Goal: Task Accomplishment & Management: Manage account settings

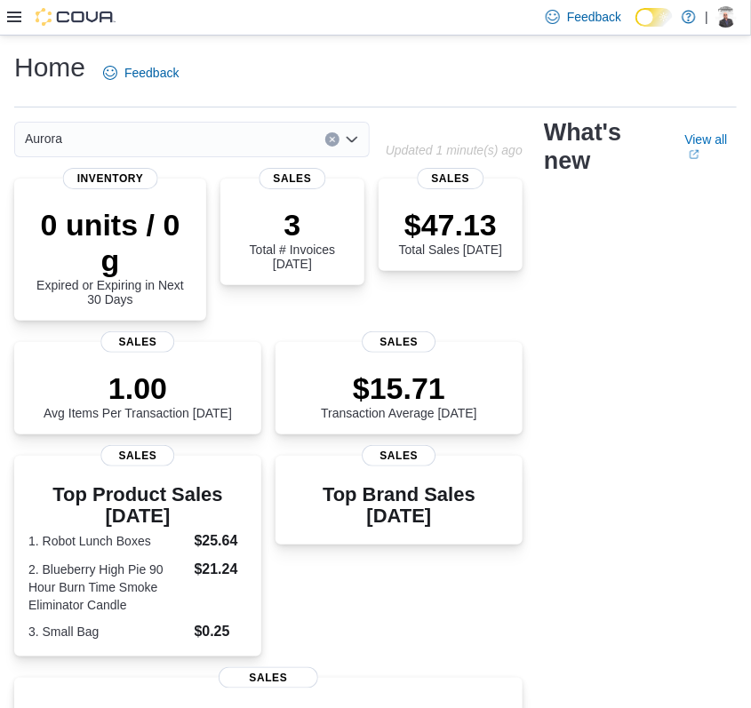
click at [18, 16] on icon at bounding box center [14, 17] width 14 height 14
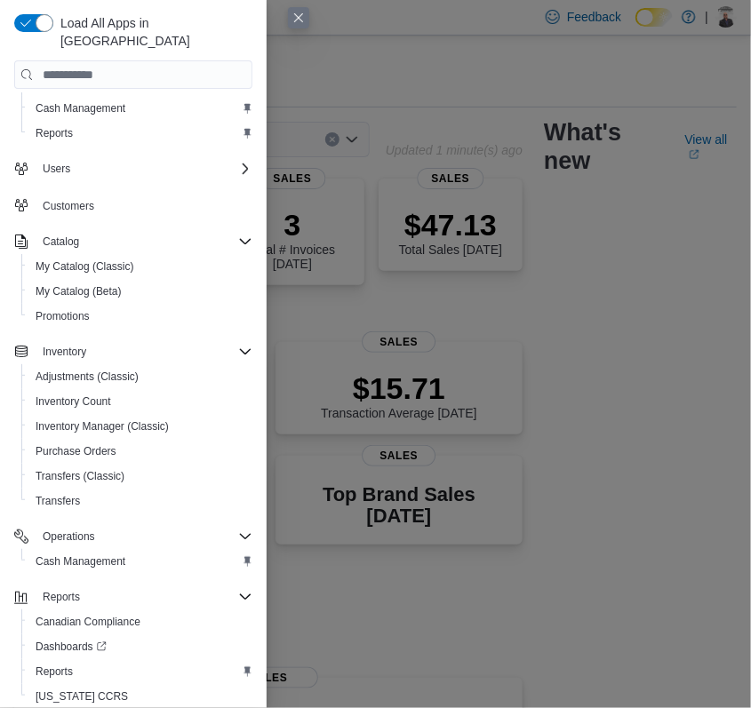
scroll to position [70, 0]
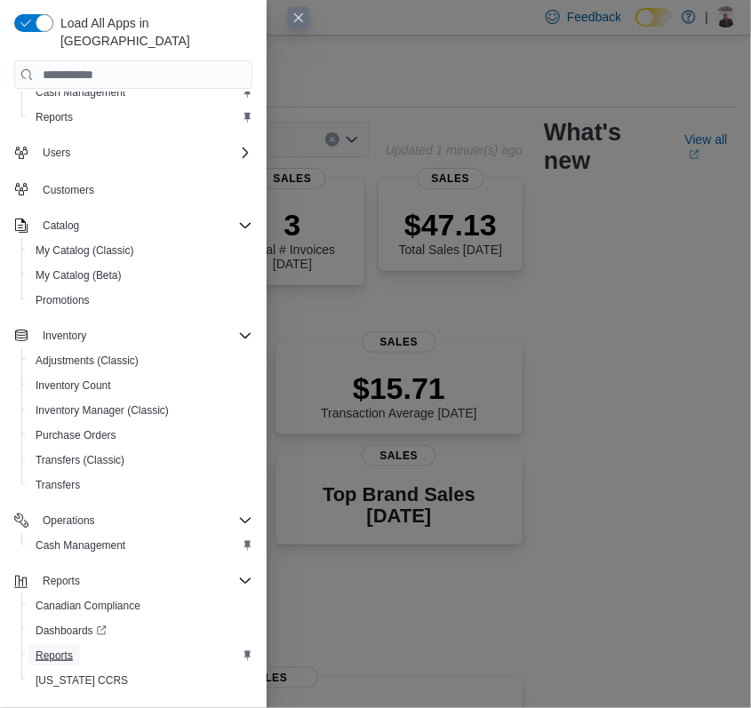
click at [69, 649] on span "Reports" at bounding box center [54, 656] width 37 height 14
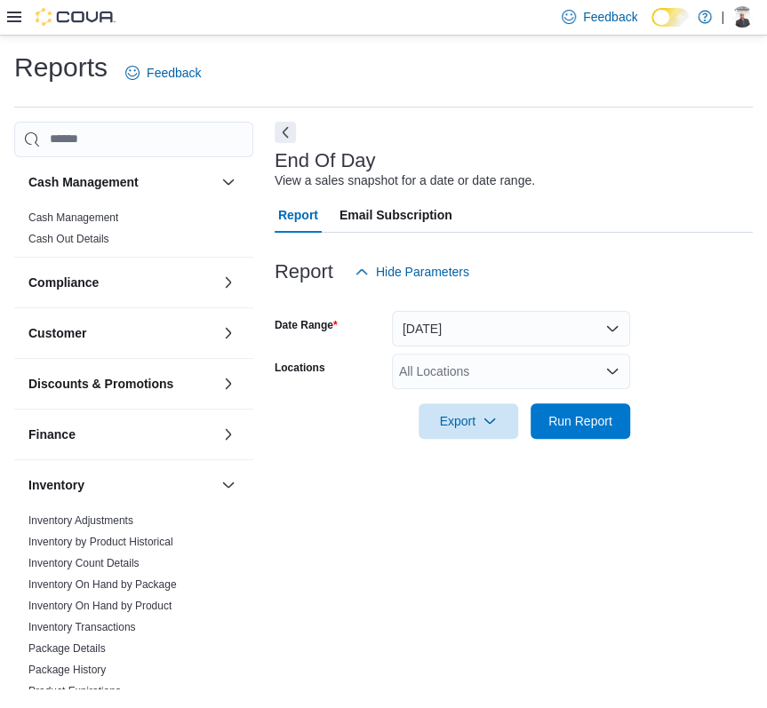
click at [560, 379] on div "All Locations" at bounding box center [511, 372] width 238 height 36
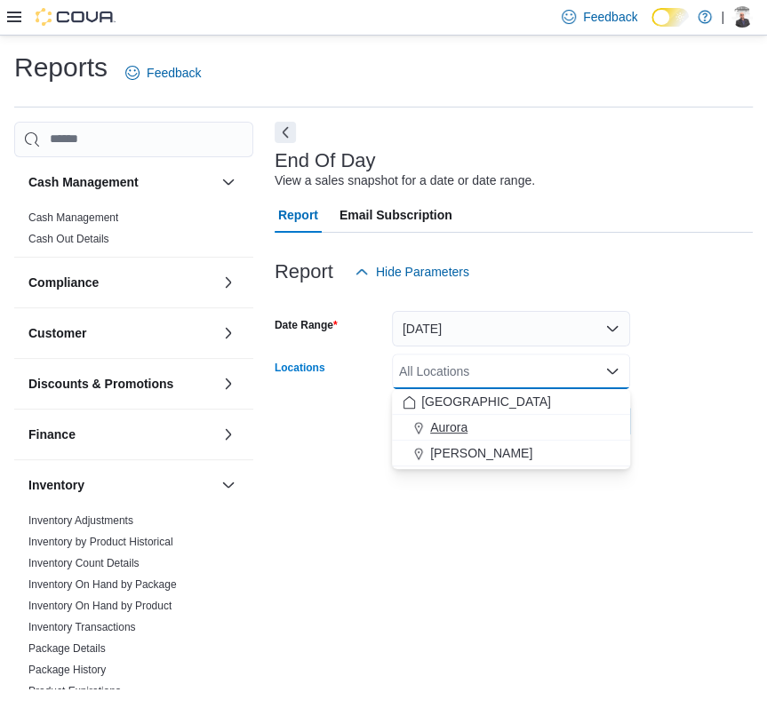
click at [455, 428] on span "Aurora" at bounding box center [448, 428] width 37 height 18
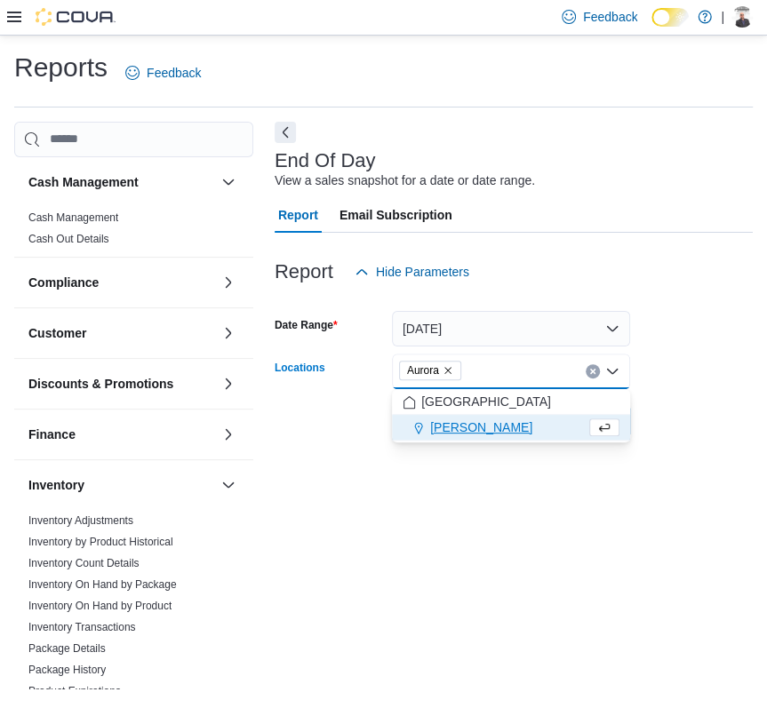
click at [485, 538] on div "End Of Day View a sales snapshot for a date or date range. Report Email Subscri…" at bounding box center [514, 405] width 478 height 567
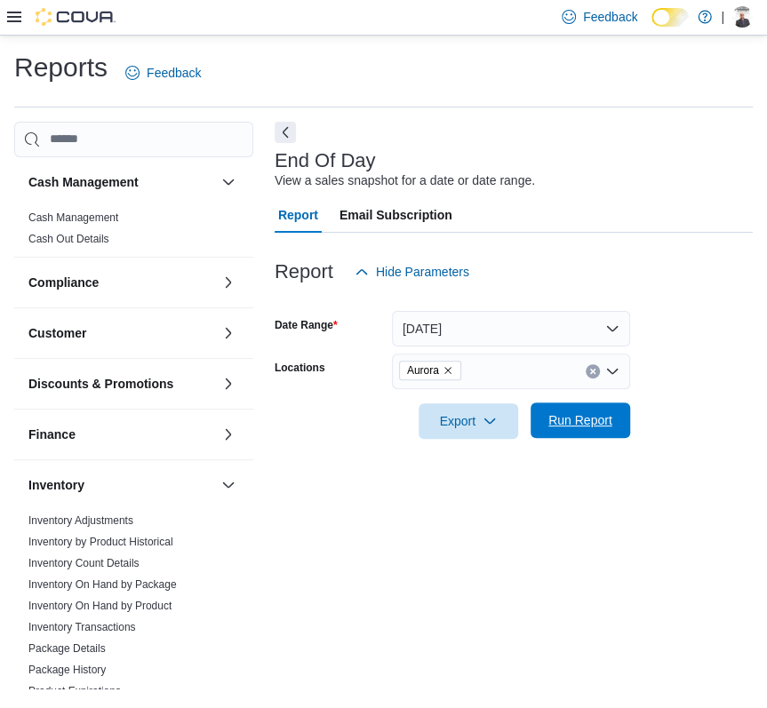
click at [578, 419] on span "Run Report" at bounding box center [580, 420] width 64 height 18
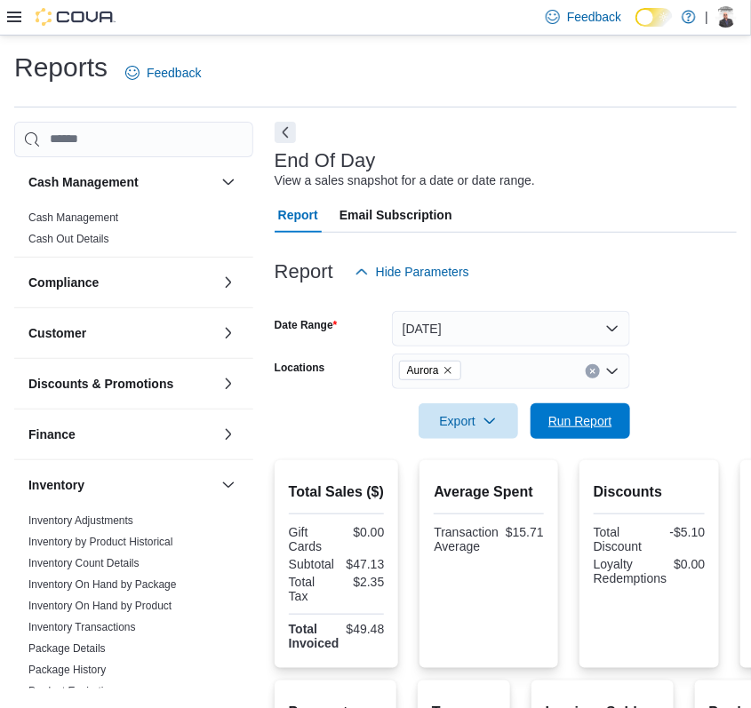
drag, startPoint x: 558, startPoint y: 428, endPoint x: 574, endPoint y: 548, distance: 121.0
click at [558, 428] on span "Run Report" at bounding box center [580, 421] width 64 height 18
click at [512, 424] on button "Export" at bounding box center [469, 421] width 100 height 36
click at [480, 488] on span "Export to Pdf" at bounding box center [471, 492] width 80 height 14
click at [12, 20] on icon at bounding box center [14, 17] width 14 height 14
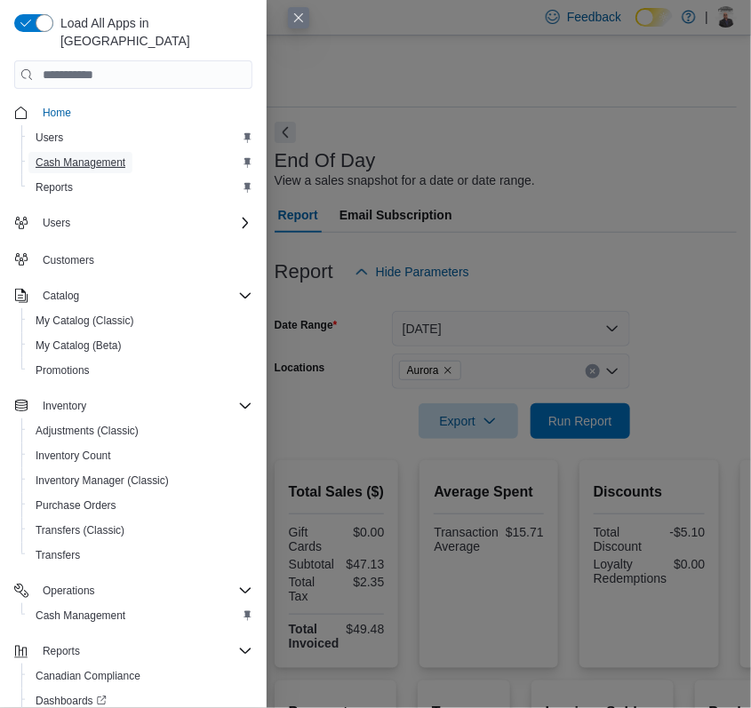
click at [81, 156] on span "Cash Management" at bounding box center [81, 163] width 90 height 14
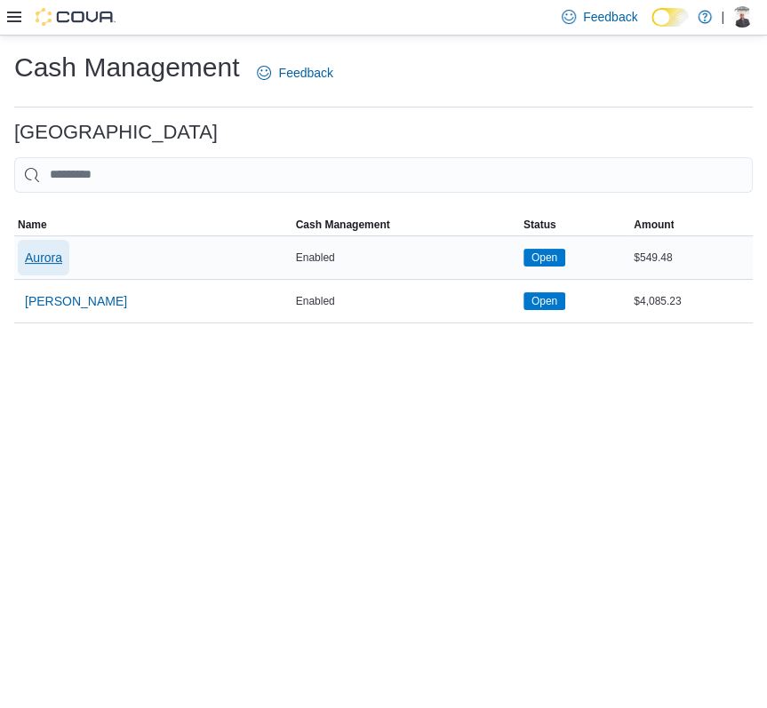
click at [49, 256] on span "Aurora" at bounding box center [43, 258] width 37 height 18
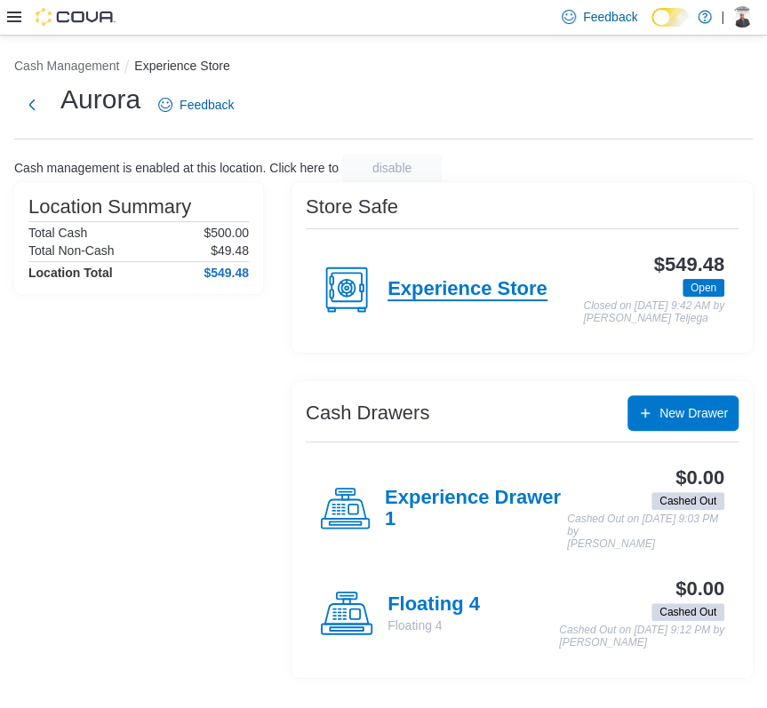
click at [415, 301] on h4 "Experience Store" at bounding box center [467, 289] width 160 height 23
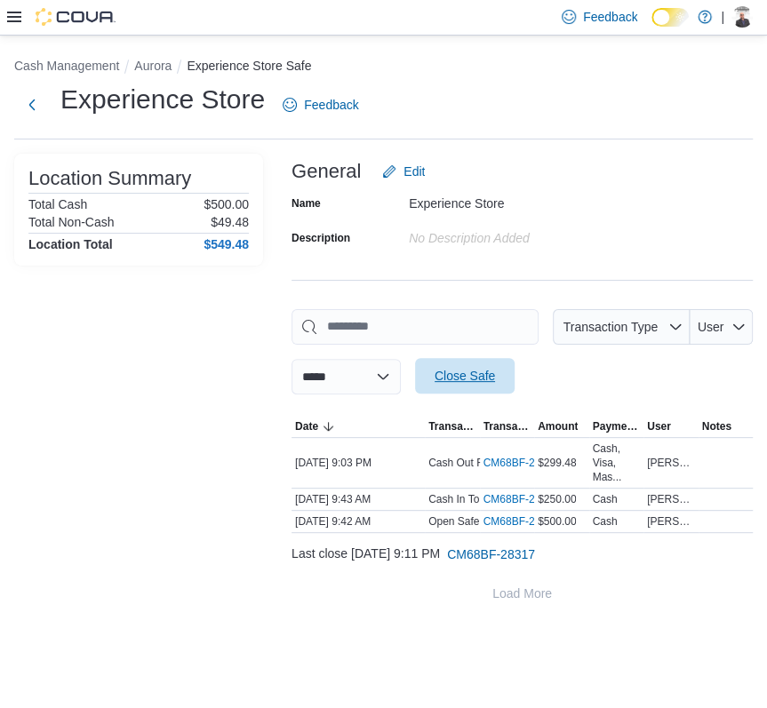
click at [495, 380] on span "Close Safe" at bounding box center [465, 376] width 60 height 18
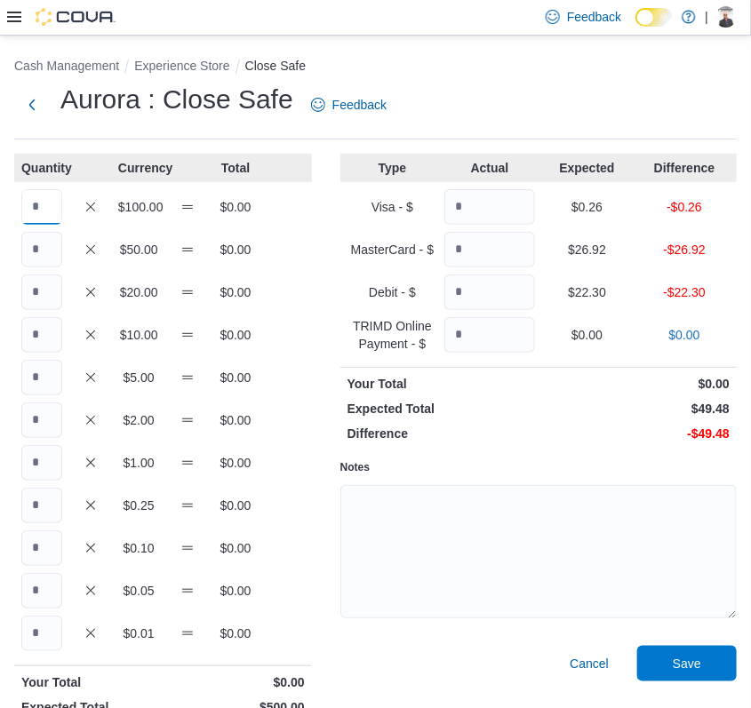
click at [47, 212] on input "Quantity" at bounding box center [41, 207] width 41 height 36
type input "*"
type input "**"
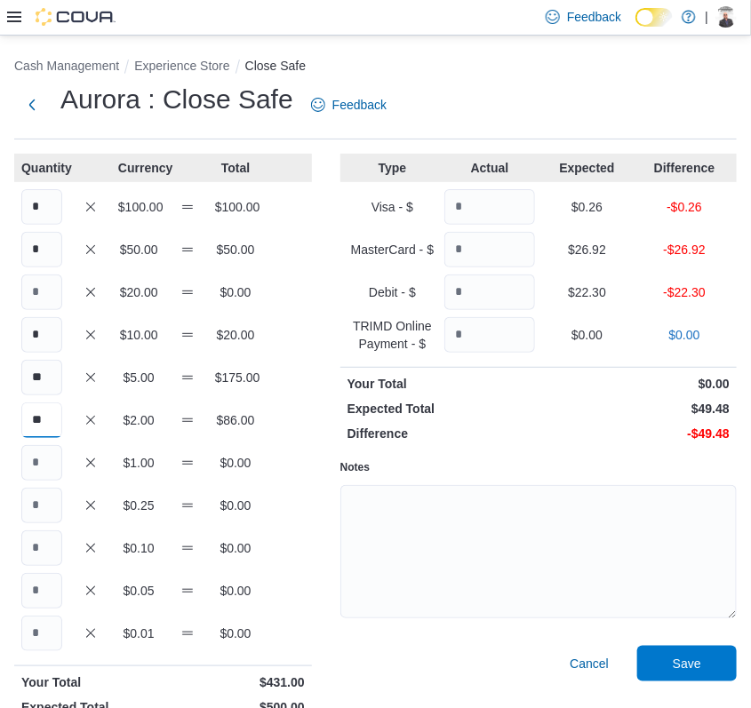
type input "**"
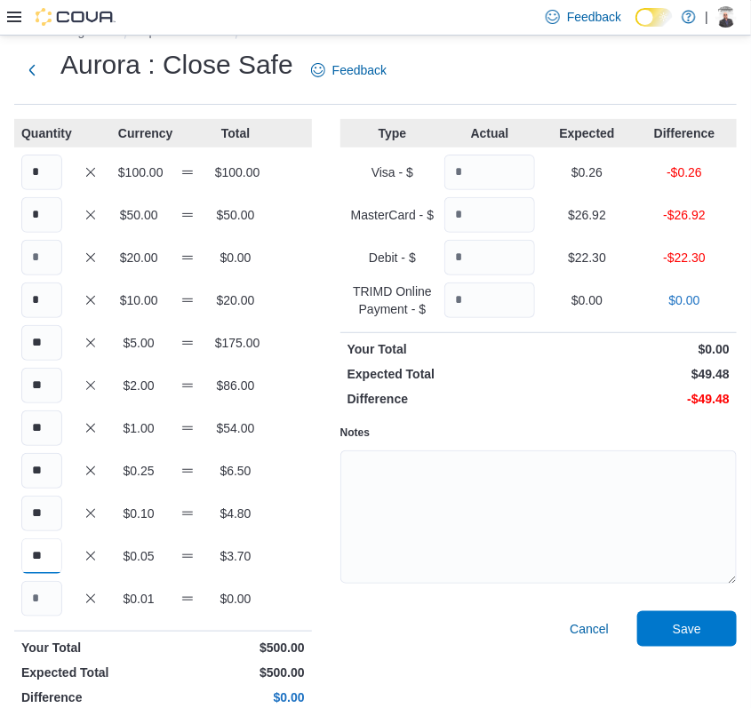
scroll to position [53, 0]
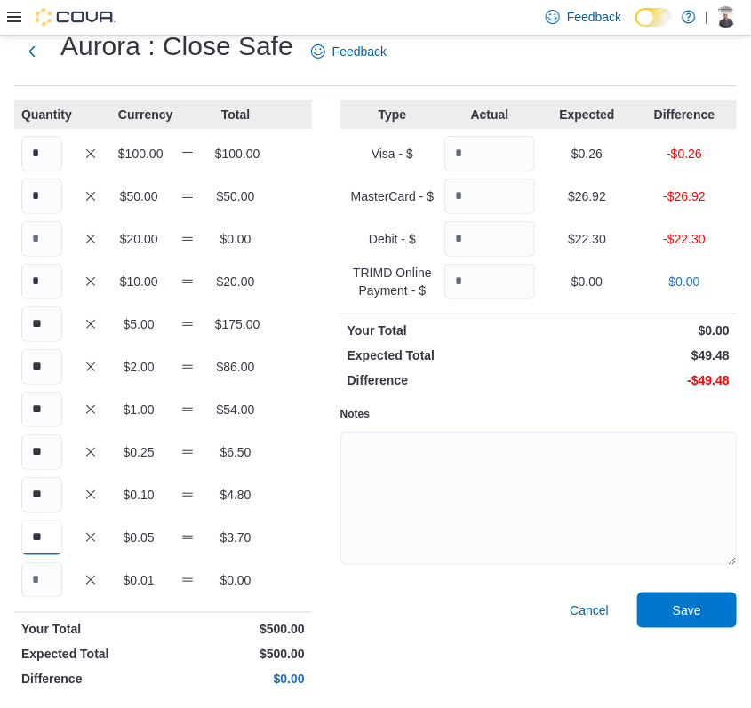
type input "**"
click at [504, 155] on input "Quantity" at bounding box center [489, 154] width 91 height 36
type input "****"
click at [473, 194] on input "Quantity" at bounding box center [489, 197] width 91 height 36
type input "*****"
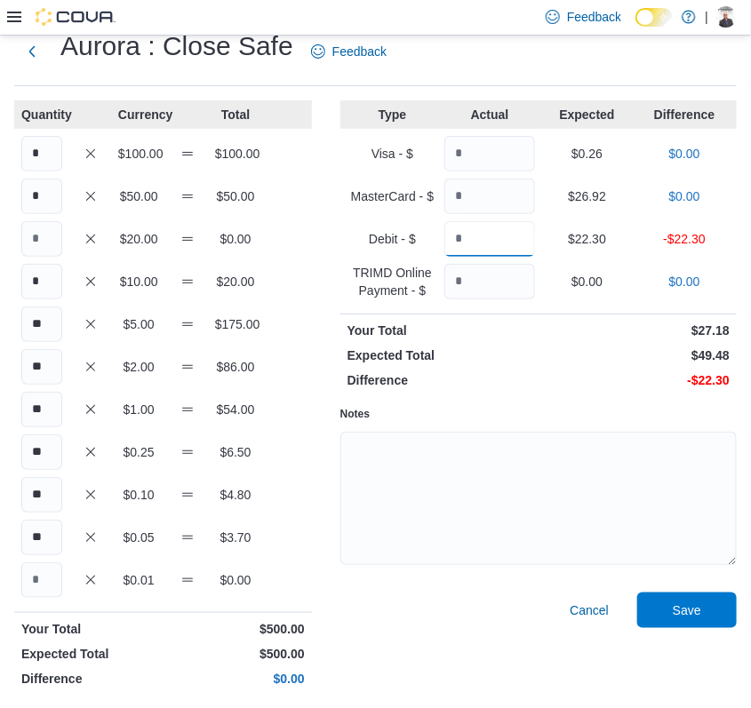
click at [493, 244] on input "Quantity" at bounding box center [489, 239] width 91 height 36
type input "*****"
click at [689, 602] on span "Save" at bounding box center [687, 611] width 28 height 18
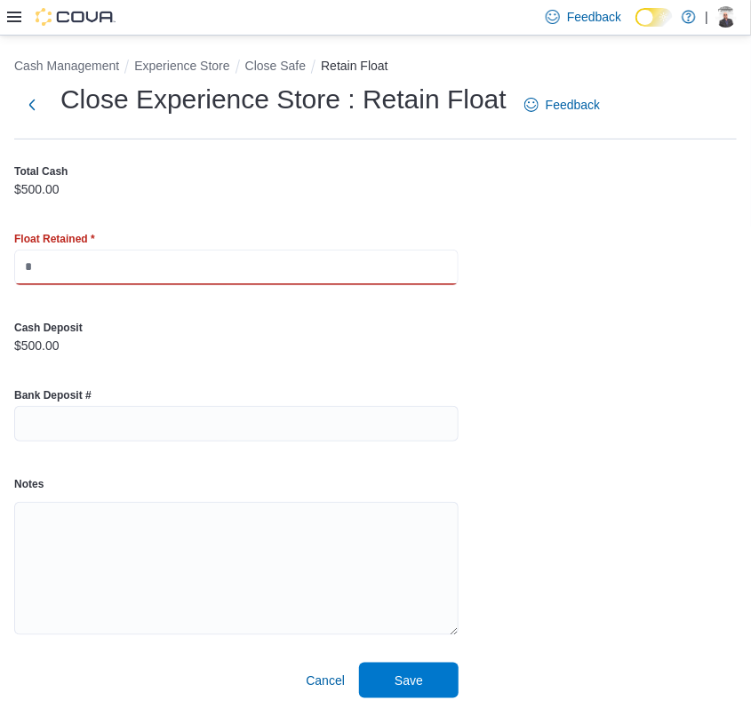
click at [294, 261] on input "text" at bounding box center [236, 268] width 444 height 36
type input "***"
click at [409, 687] on span "Save" at bounding box center [409, 680] width 28 height 18
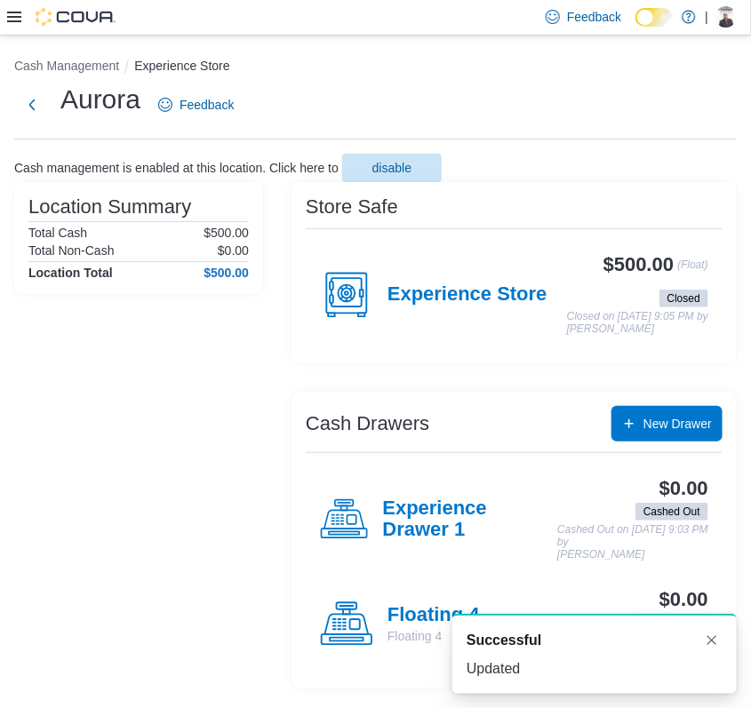
click at [729, 23] on div "Oliver Gibbons" at bounding box center [725, 16] width 21 height 21
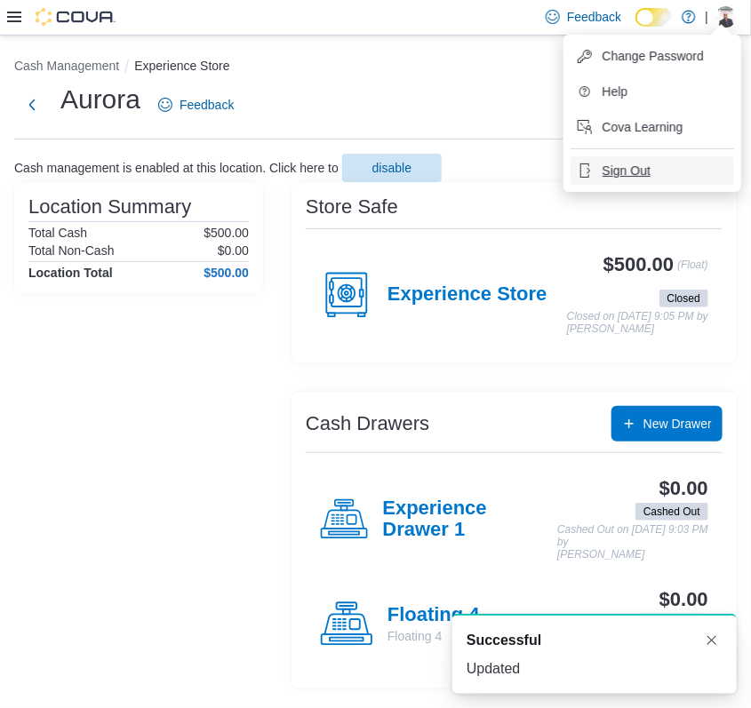
click at [657, 180] on button "Sign Out" at bounding box center [653, 170] width 164 height 28
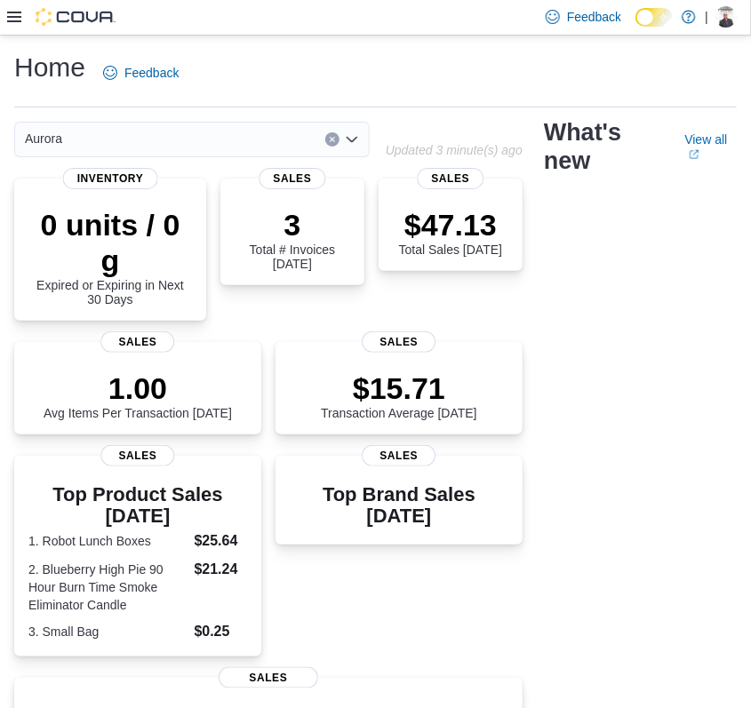
click at [727, 20] on div "Oliver Gibbons" at bounding box center [725, 16] width 21 height 21
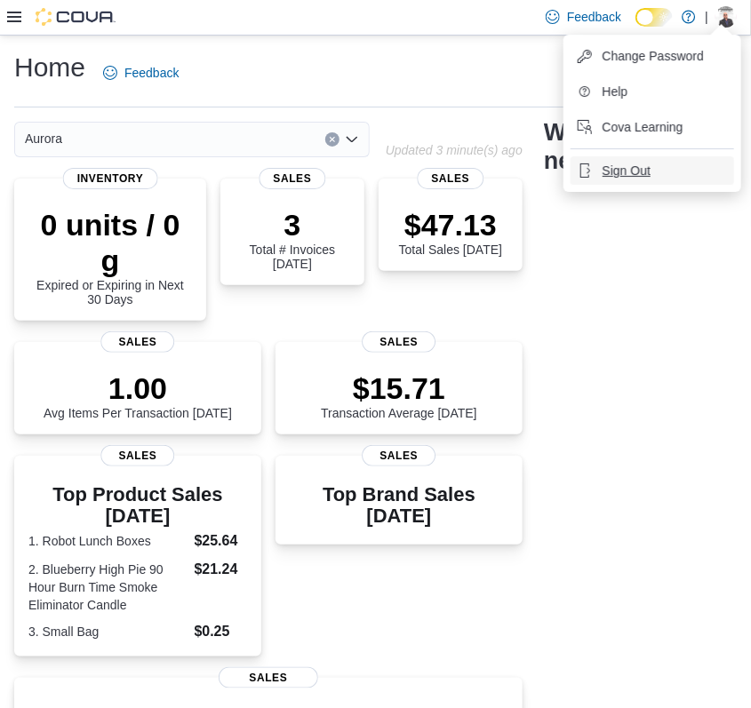
click at [640, 180] on button "Sign Out" at bounding box center [653, 170] width 164 height 28
